Goal: Check status: Check status

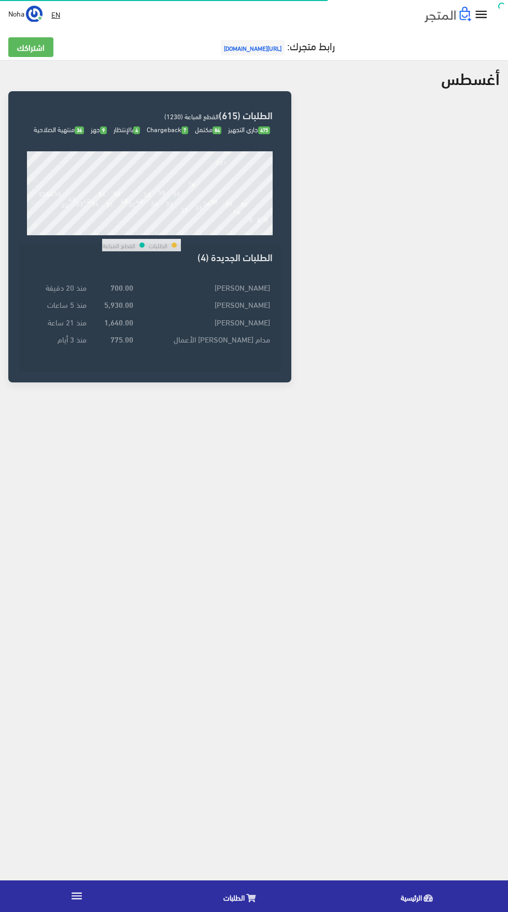
click at [266, 899] on link "الطلبات" at bounding box center [241, 896] width 177 height 26
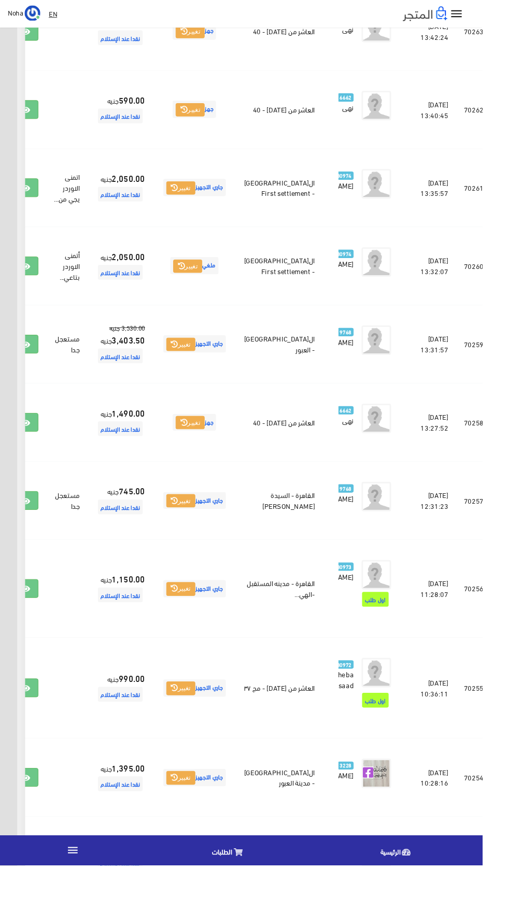
scroll to position [346, -27]
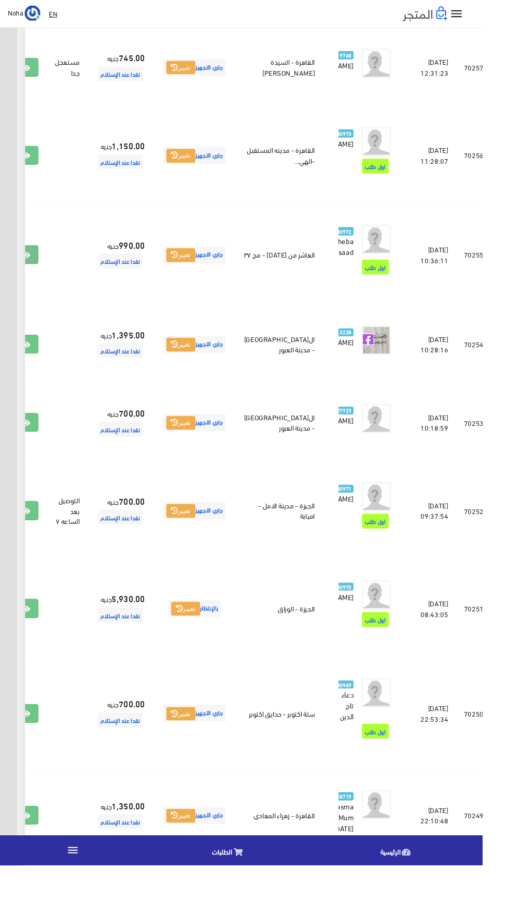
click at [32, 273] on icon at bounding box center [26, 269] width 9 height 8
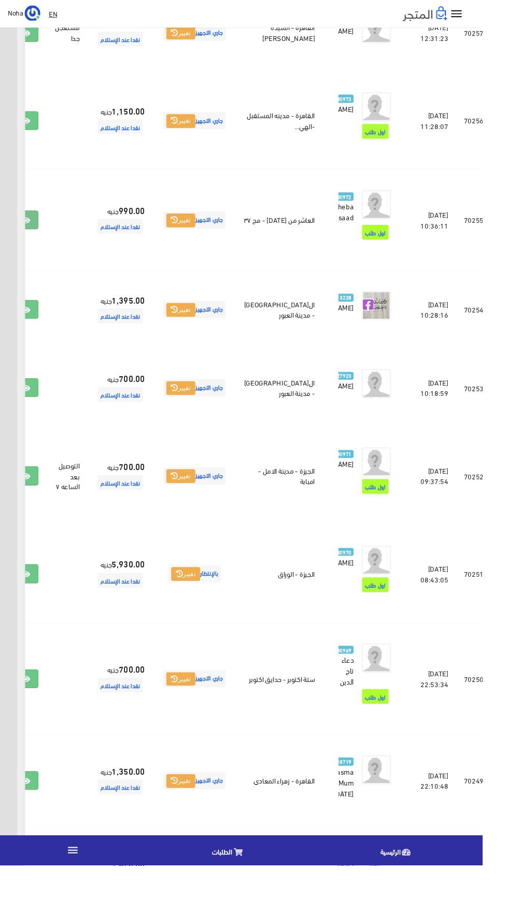
scroll to position [887, -27]
